Goal: Task Accomplishment & Management: Manage account settings

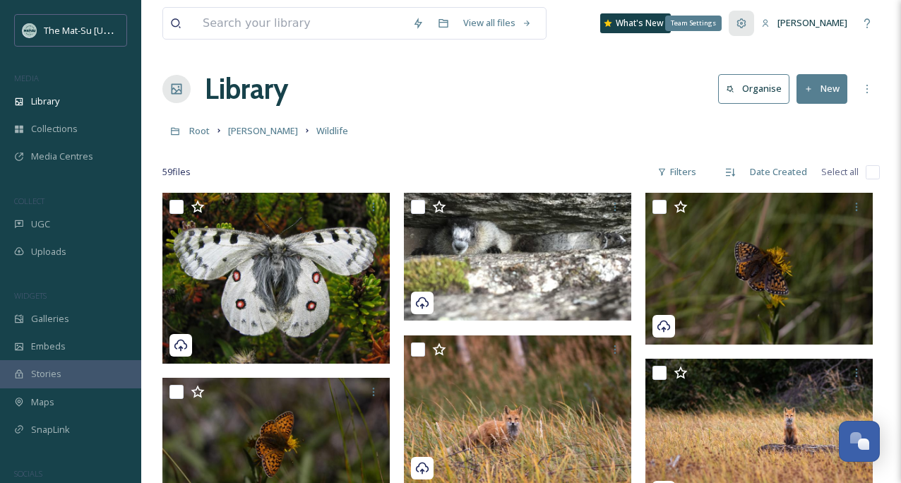
click at [750, 24] on div "Team Settings" at bounding box center [740, 23] width 25 height 25
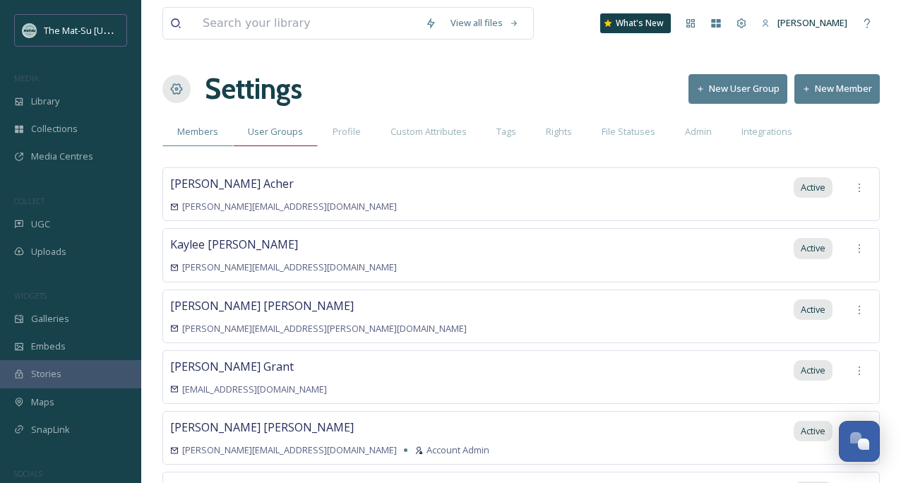
click at [283, 133] on span "User Groups" at bounding box center [275, 131] width 55 height 13
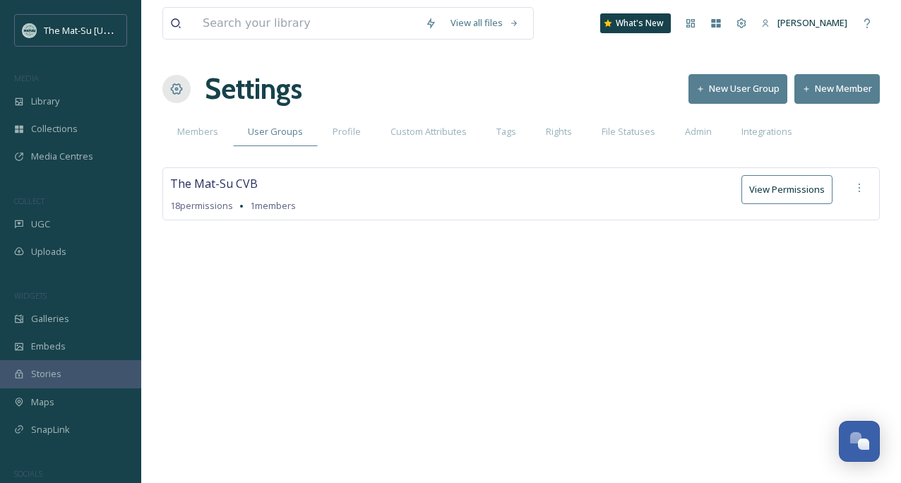
click at [740, 89] on button "New User Group" at bounding box center [737, 88] width 99 height 29
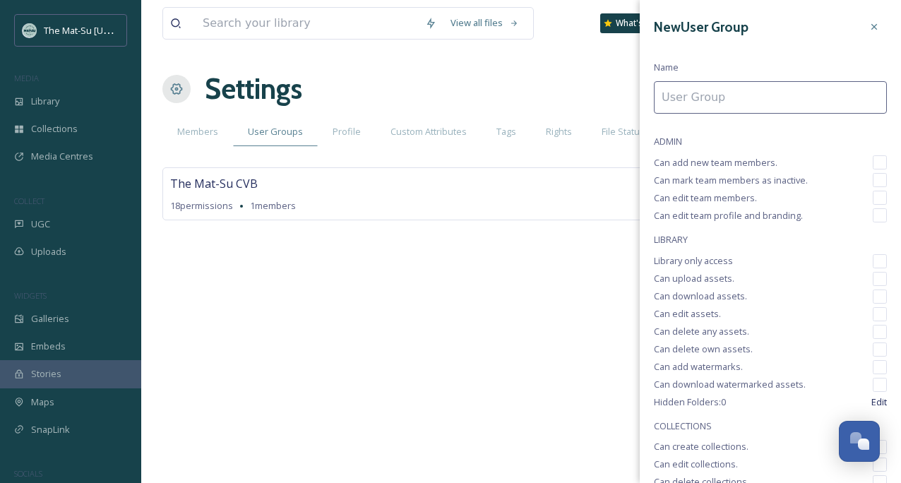
click at [508, 93] on div "Settings New User Group New Member" at bounding box center [520, 89] width 717 height 42
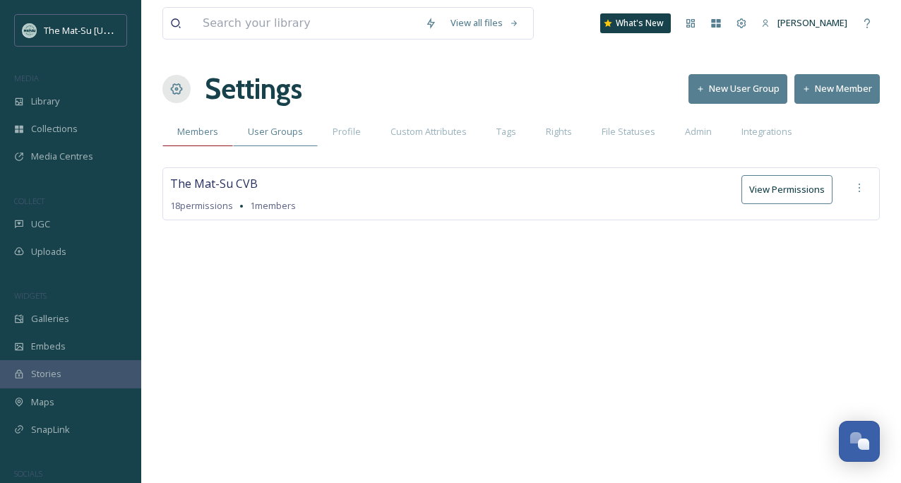
click at [192, 132] on span "Members" at bounding box center [197, 131] width 41 height 13
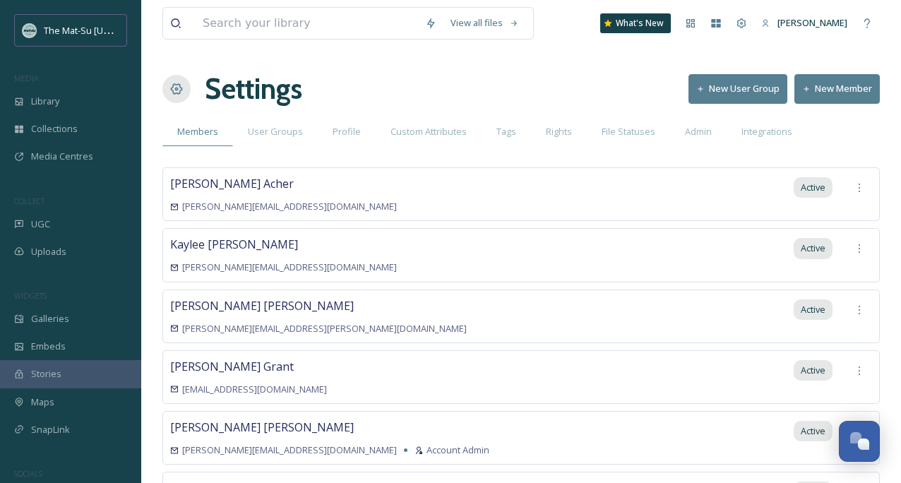
click at [853, 90] on button "New Member" at bounding box center [836, 88] width 85 height 29
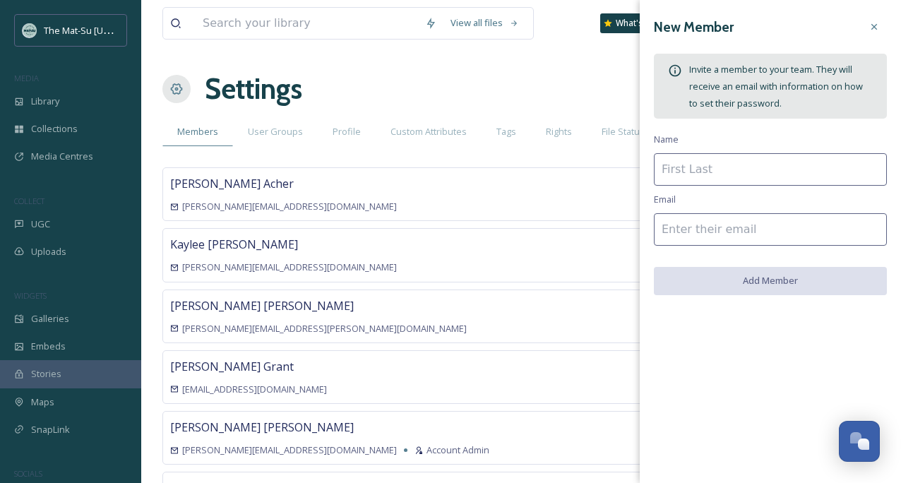
click at [723, 168] on input at bounding box center [770, 169] width 233 height 32
type input "[PERSON_NAME]"
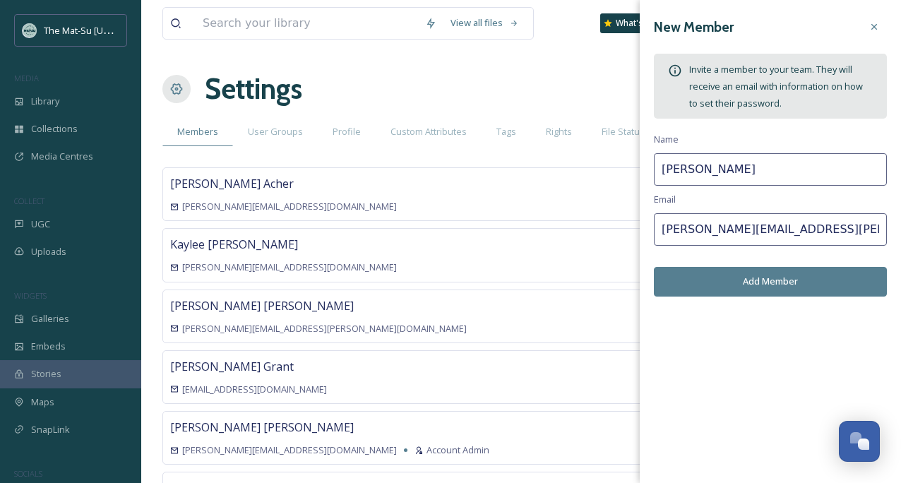
type input "[PERSON_NAME][EMAIL_ADDRESS][PERSON_NAME][DOMAIN_NAME]"
click at [794, 278] on button "Add Member" at bounding box center [770, 281] width 233 height 29
